Goal: Task Accomplishment & Management: Manage account settings

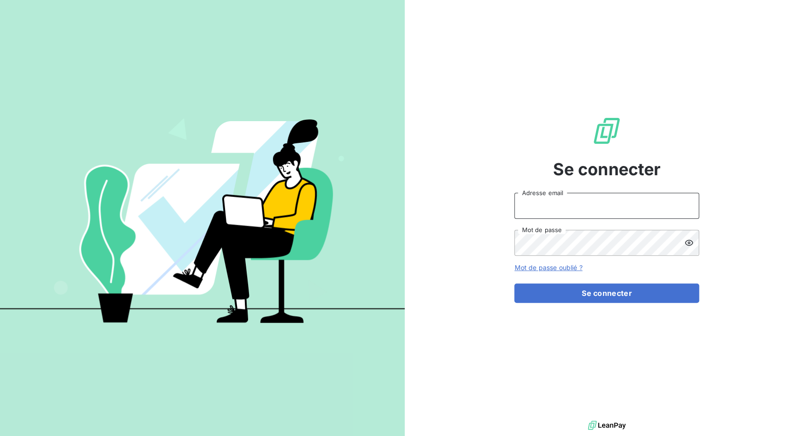
click at [577, 209] on input "Adresse email" at bounding box center [606, 206] width 185 height 26
drag, startPoint x: 548, startPoint y: 207, endPoint x: 589, endPoint y: 208, distance: 41.6
click at [589, 208] on input "admin@3dcelo" at bounding box center [606, 206] width 185 height 26
type input "admin@sonatelfixe"
click at [514, 283] on button "Se connecter" at bounding box center [606, 292] width 185 height 19
